Goal: Task Accomplishment & Management: Use online tool/utility

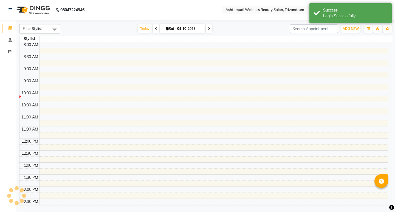
select select "en"
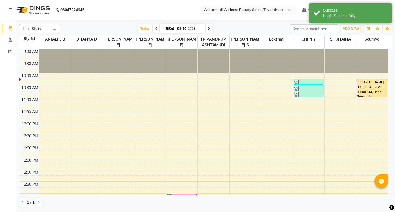
drag, startPoint x: 296, startPoint y: 9, endPoint x: 295, endPoint y: 12, distance: 3.4
click at [283, 9] on input "text" at bounding box center [243, 10] width 80 height 5
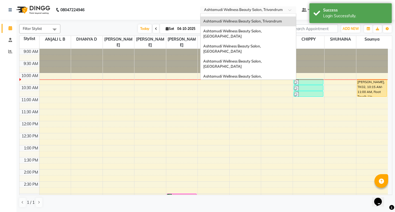
scroll to position [86, 0]
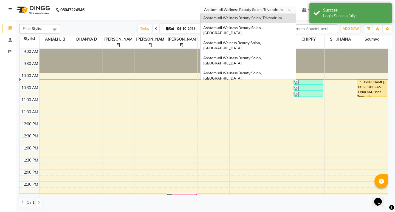
click at [276, 126] on span "Ashtamudi Unisex Salon, Dreams Mall, Dreams Mall Kottiyam" at bounding box center [246, 131] width 87 height 10
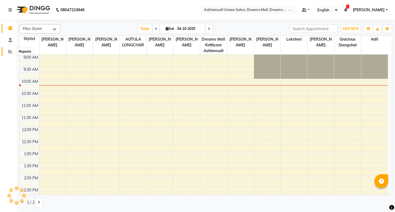
click at [9, 52] on icon at bounding box center [10, 51] width 4 height 4
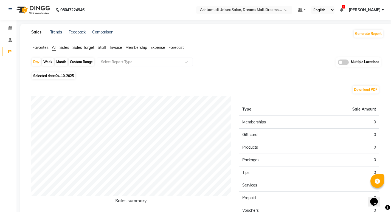
click at [64, 62] on div "Month" at bounding box center [61, 62] width 13 height 8
select select "10"
select select "2025"
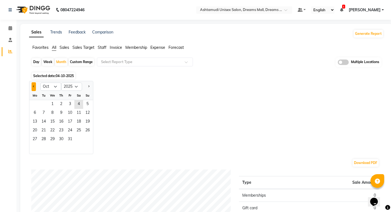
click at [34, 88] on button "Previous month" at bounding box center [34, 86] width 4 height 9
select select "9"
click at [35, 104] on span "1" at bounding box center [34, 104] width 9 height 9
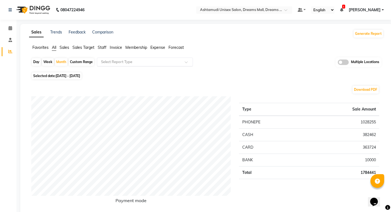
click at [133, 61] on input "text" at bounding box center [139, 61] width 79 height 5
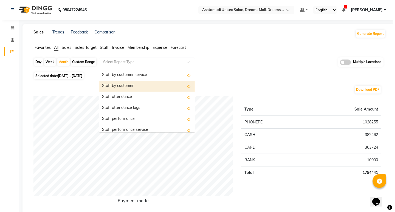
scroll to position [192, 0]
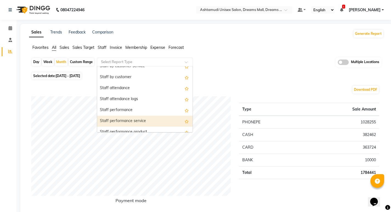
click at [135, 121] on div "Staff performance service" at bounding box center [145, 121] width 96 height 11
select select "full_report"
select select "csv"
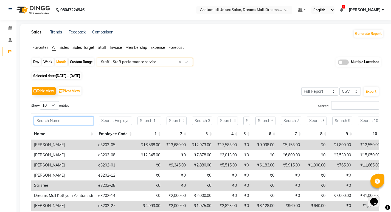
click at [70, 122] on input "text" at bounding box center [63, 121] width 59 height 9
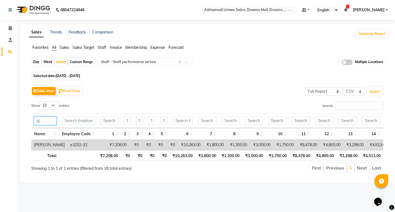
drag, startPoint x: 35, startPoint y: 122, endPoint x: 23, endPoint y: 122, distance: 11.5
click at [23, 122] on div "Sales Trends Feedback Comparison Generate Report Favorites All Sales Sales Targ…" at bounding box center [208, 104] width 376 height 160
drag, startPoint x: 166, startPoint y: 145, endPoint x: 143, endPoint y: 147, distance: 23.4
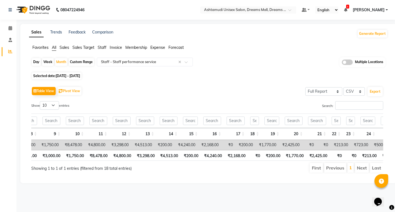
scroll to position [0, 0]
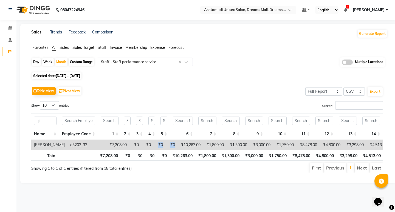
drag, startPoint x: 160, startPoint y: 133, endPoint x: 162, endPoint y: 143, distance: 10.1
click at [162, 143] on div "uj Name Employee Code 1 2 3 4 5 6 7 8 9 10 11 12 13 14 15 16 17 18 19 20 21 22 …" at bounding box center [207, 137] width 352 height 51
drag, startPoint x: 48, startPoint y: 123, endPoint x: 4, endPoint y: 122, distance: 43.9
click at [4, 122] on app-home "08047224946 Select Location × Ashtamudi Unisex Salon, Dreams Mall, Dreams Mall …" at bounding box center [197, 96] width 395 height 192
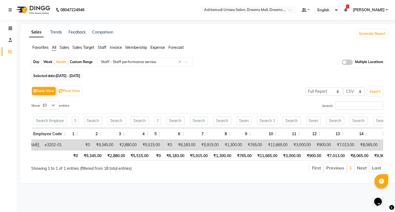
scroll to position [0, 35]
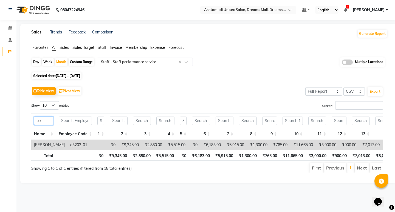
type input "bik"
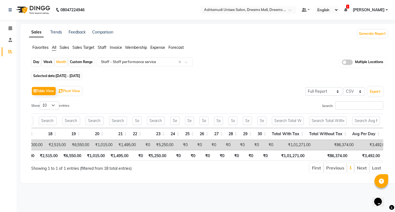
click at [180, 144] on td "₹0" at bounding box center [183, 145] width 14 height 10
click at [194, 143] on td "₹0" at bounding box center [198, 145] width 14 height 10
click at [211, 145] on td "₹0" at bounding box center [212, 145] width 14 height 10
click at [224, 146] on td "₹0" at bounding box center [226, 145] width 14 height 10
